Goal: Task Accomplishment & Management: Manage account settings

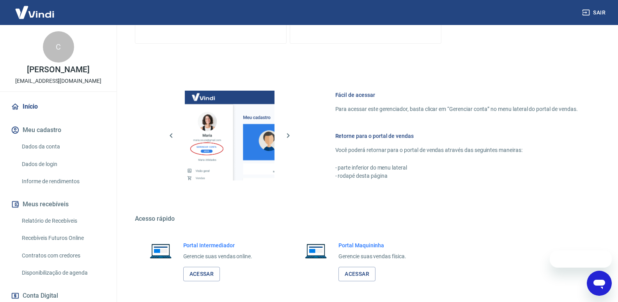
scroll to position [307, 0]
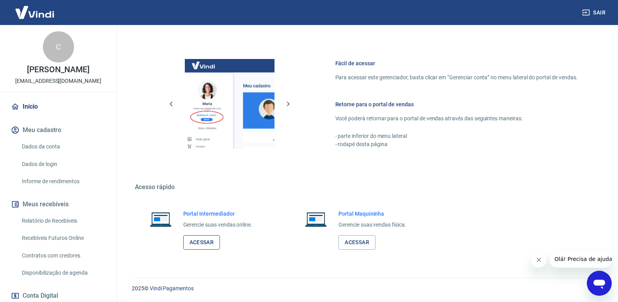
click at [203, 243] on link "Acessar" at bounding box center [201, 242] width 37 height 14
